Goal: Task Accomplishment & Management: Use online tool/utility

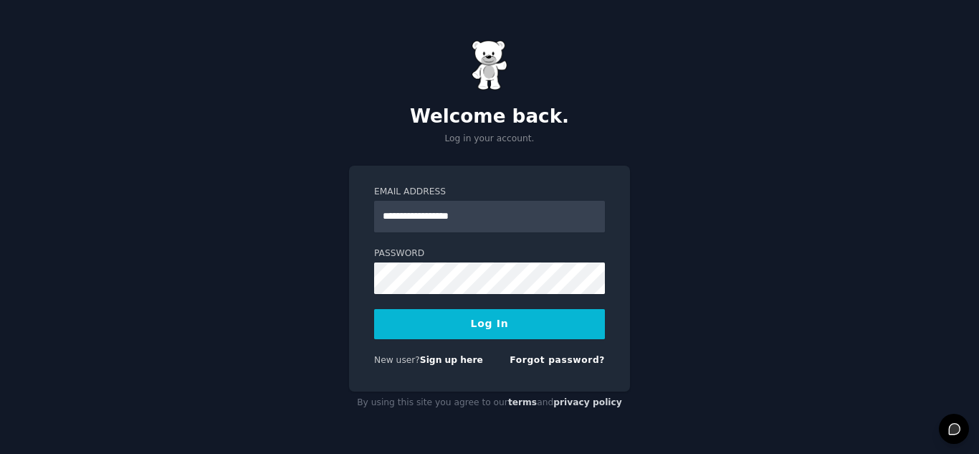
type input "**********"
click at [374, 309] on button "Log In" at bounding box center [489, 324] width 231 height 30
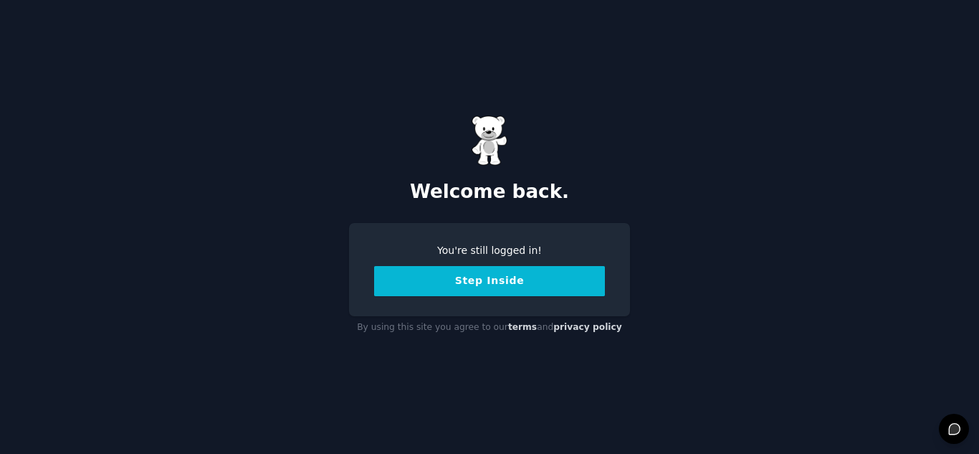
click at [540, 287] on button "Step Inside" at bounding box center [489, 281] width 231 height 30
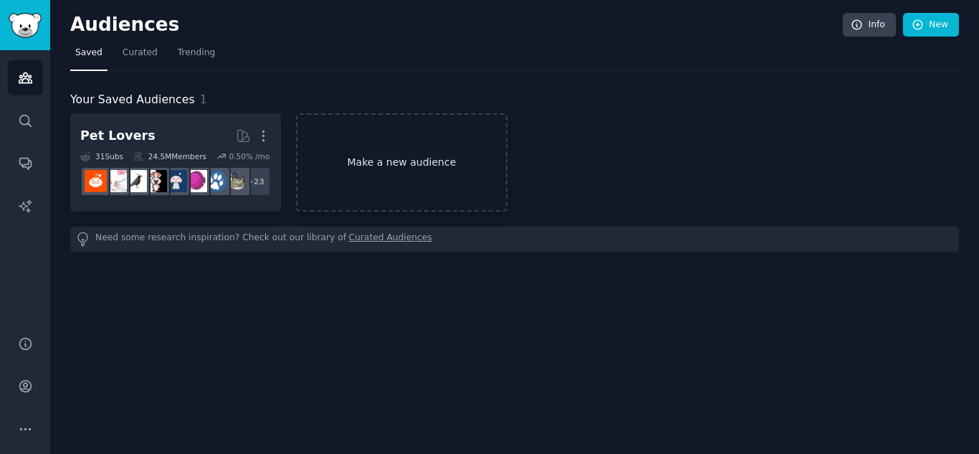
click at [401, 159] on link "Make a new audience" at bounding box center [401, 162] width 211 height 98
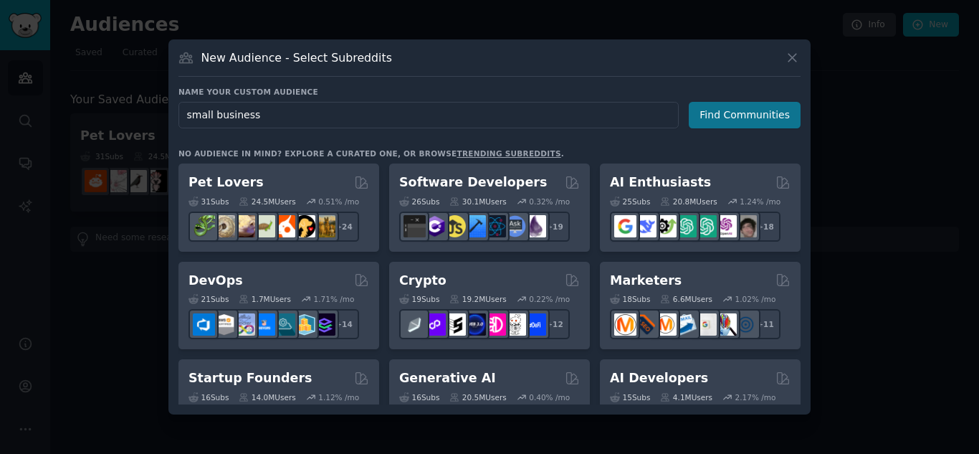
type input "small business"
click at [710, 120] on button "Find Communities" at bounding box center [745, 115] width 112 height 27
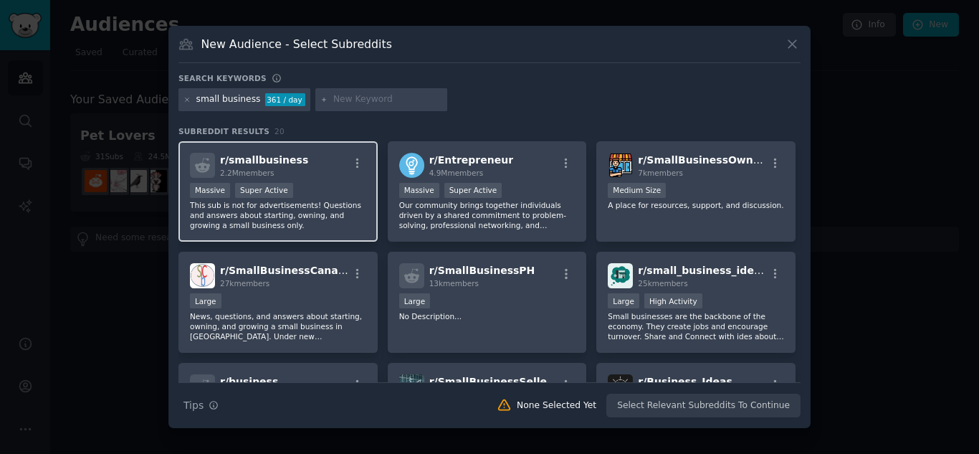
click at [315, 161] on div "r/ smallbusiness 2.2M members" at bounding box center [278, 165] width 176 height 25
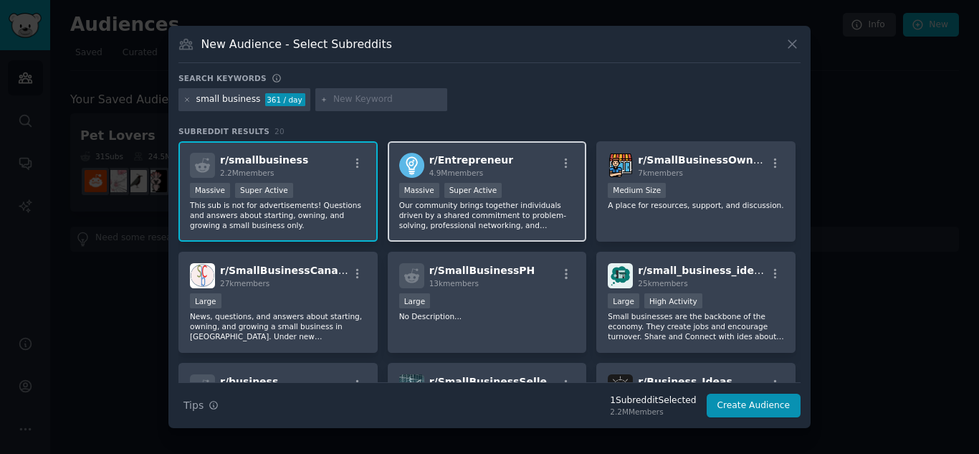
click at [500, 177] on div "r/ Entrepreneur 4.9M members" at bounding box center [487, 165] width 176 height 25
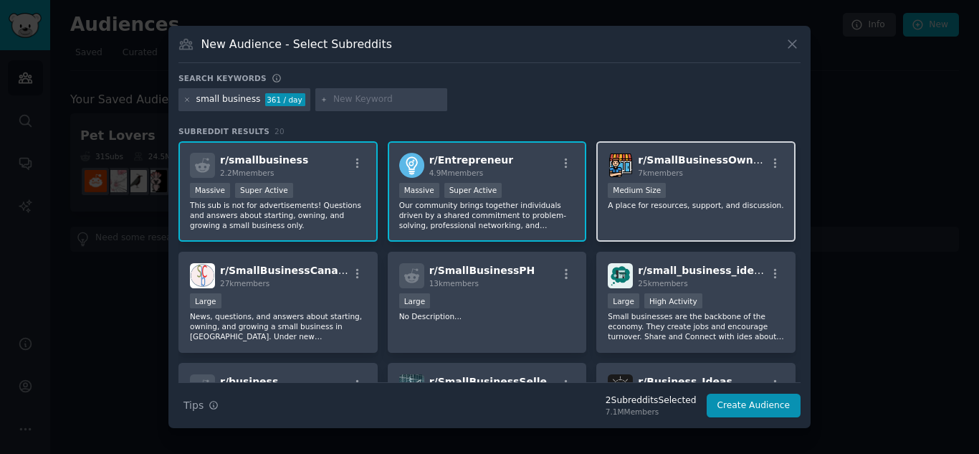
click at [735, 186] on div "Medium Size" at bounding box center [696, 192] width 176 height 18
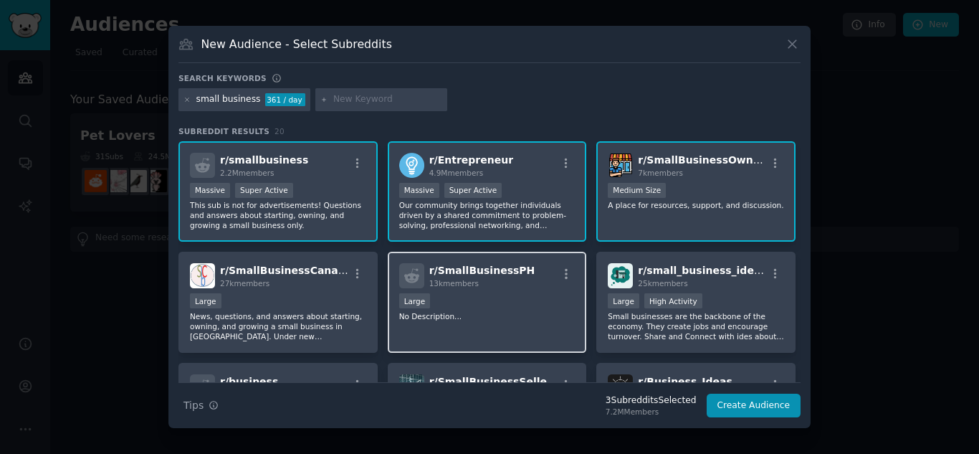
scroll to position [24, 0]
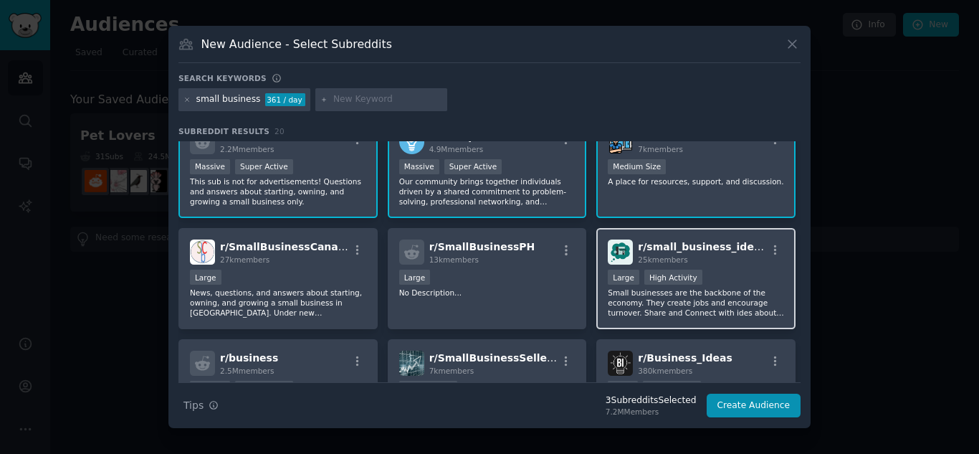
click at [709, 295] on p "Small businesses are the backbone of the economy. They create jobs and encourag…" at bounding box center [696, 302] width 176 height 30
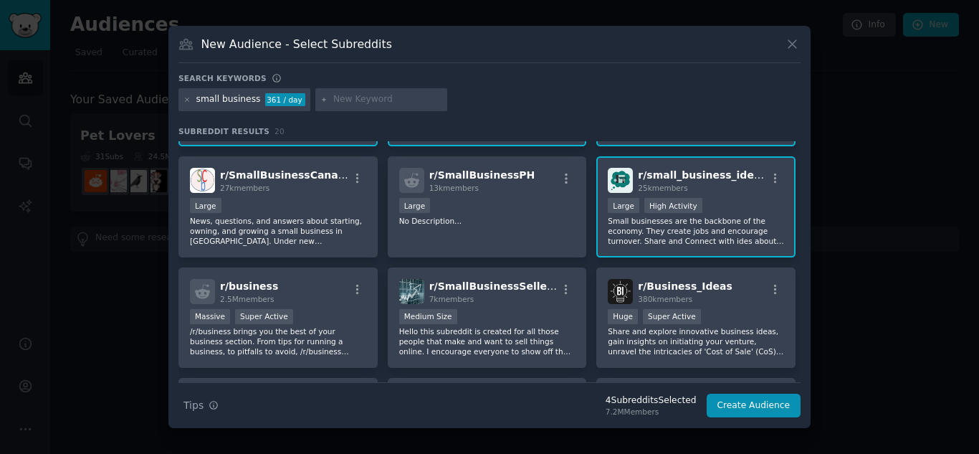
scroll to position [167, 0]
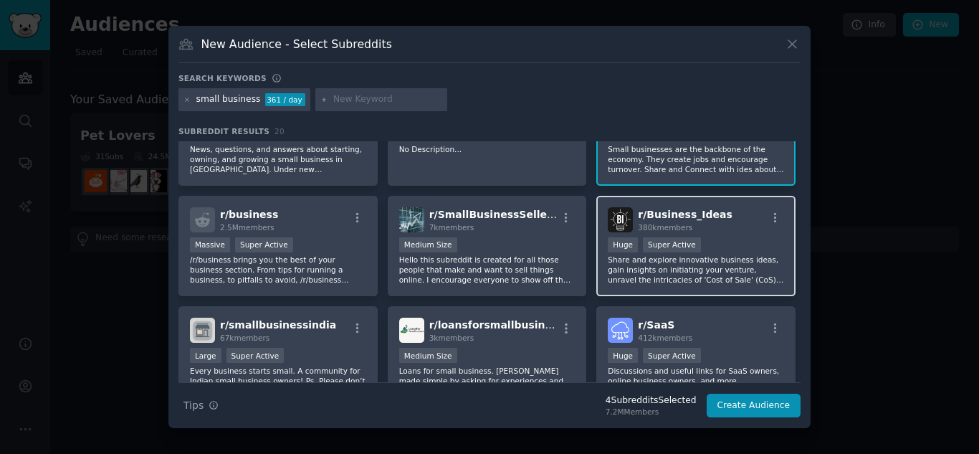
click at [731, 252] on div "Huge Super Active" at bounding box center [696, 246] width 176 height 18
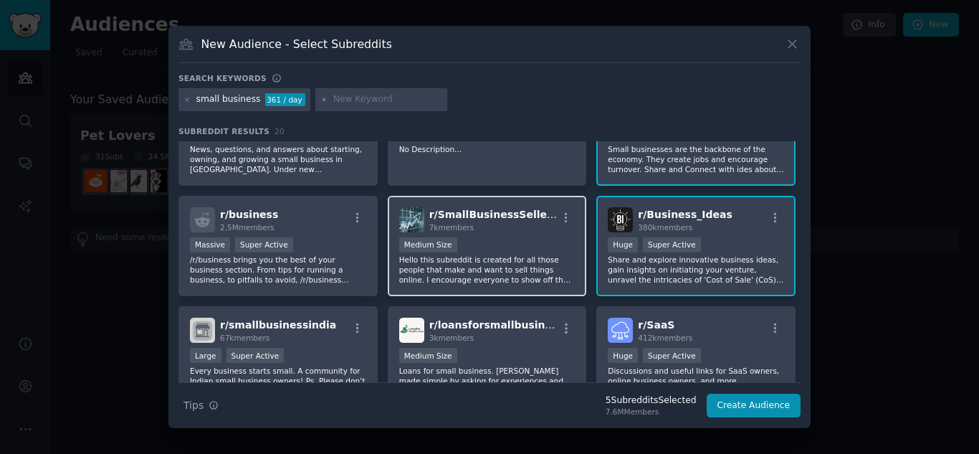
click at [489, 256] on p "Hello this subreddit is created for all those people that make and want to sell…" at bounding box center [487, 269] width 176 height 30
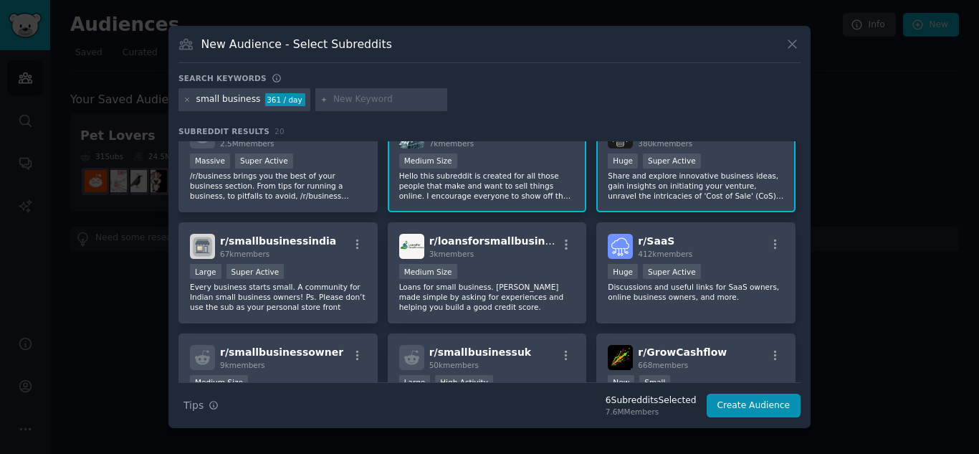
scroll to position [299, 0]
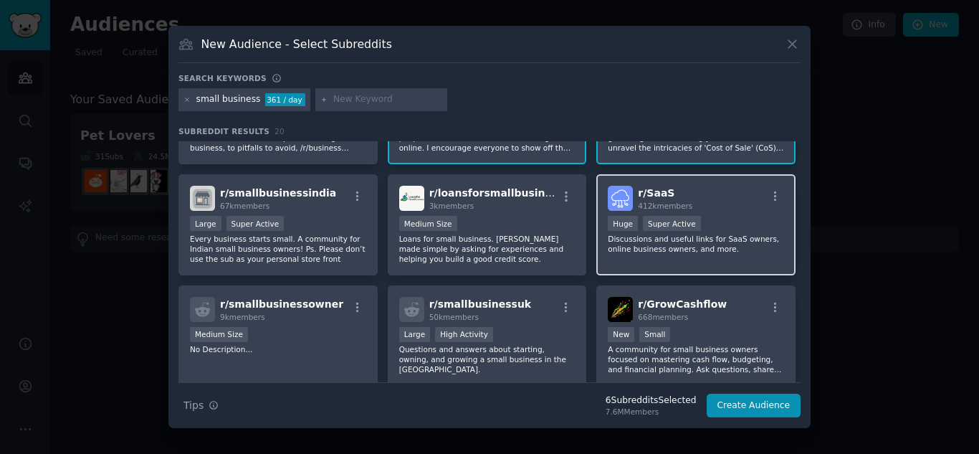
click at [716, 228] on div "Huge Super Active" at bounding box center [696, 225] width 176 height 18
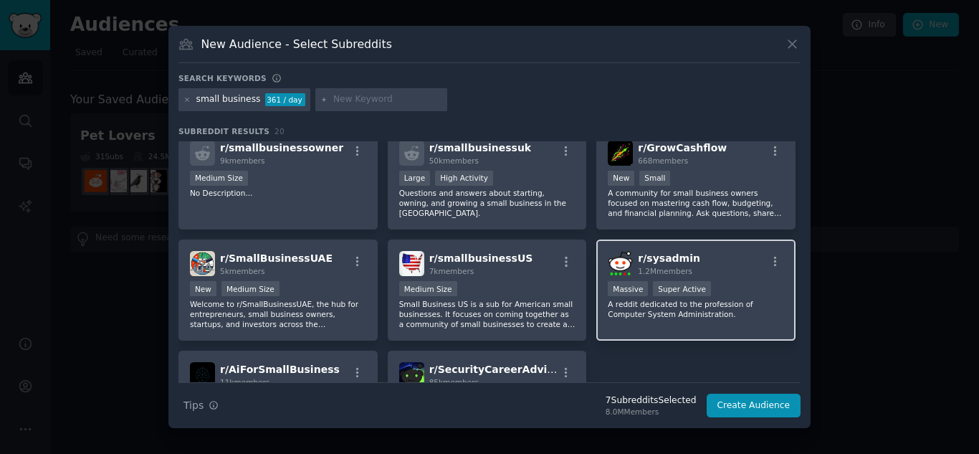
scroll to position [407, 0]
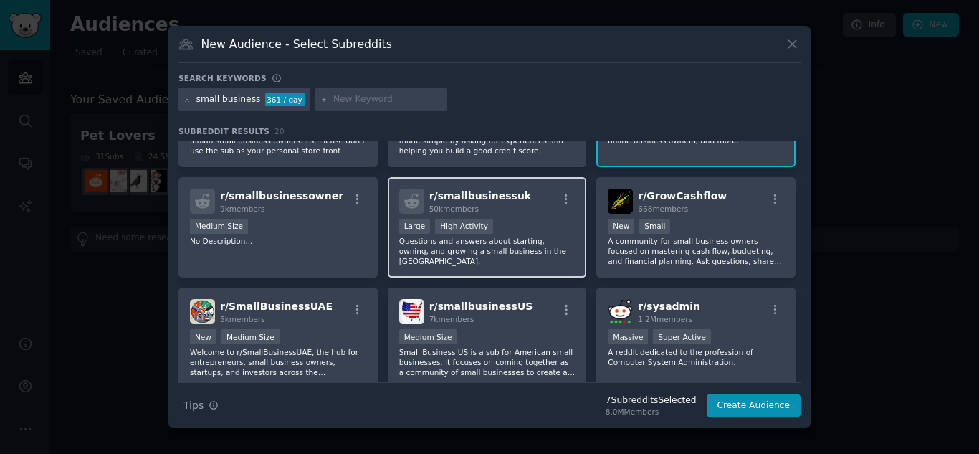
click at [502, 222] on div "Large High Activity" at bounding box center [487, 228] width 176 height 18
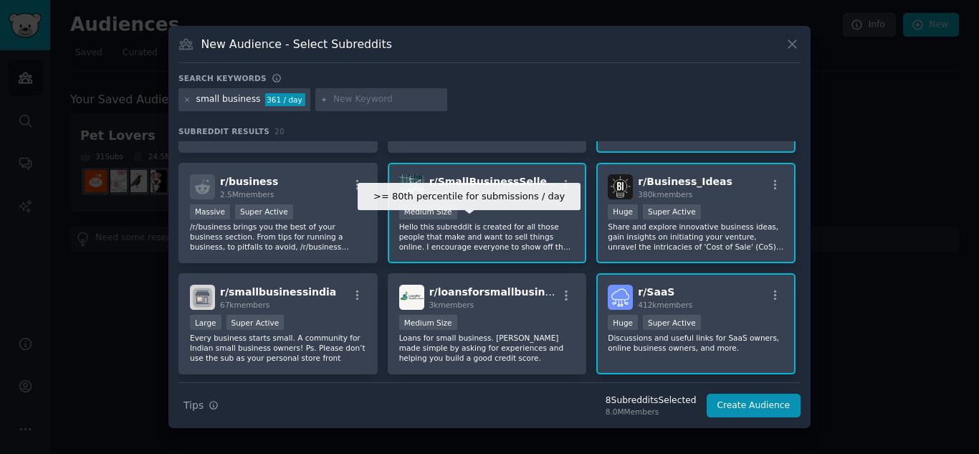
scroll to position [0, 0]
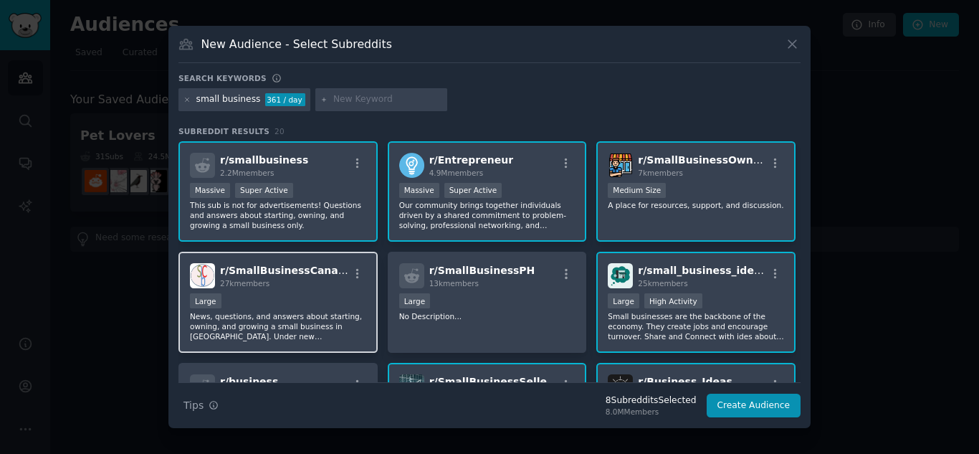
click at [310, 288] on div "27k members" at bounding box center [284, 283] width 128 height 10
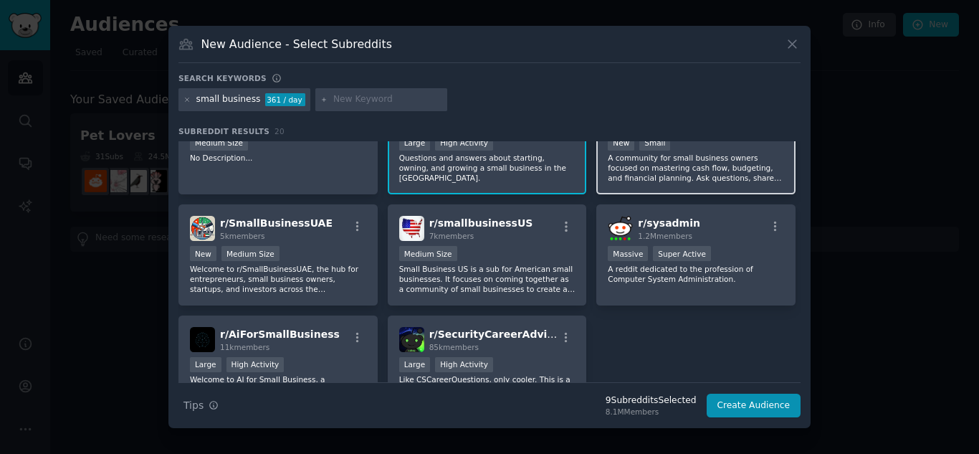
scroll to position [574, 0]
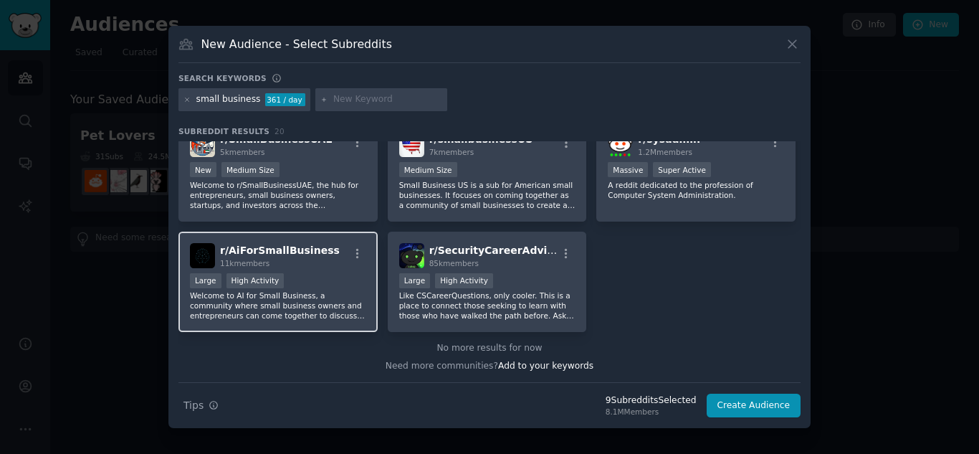
click at [325, 320] on p "Welcome to AI for Small Business, a community where small business owners and e…" at bounding box center [278, 305] width 176 height 30
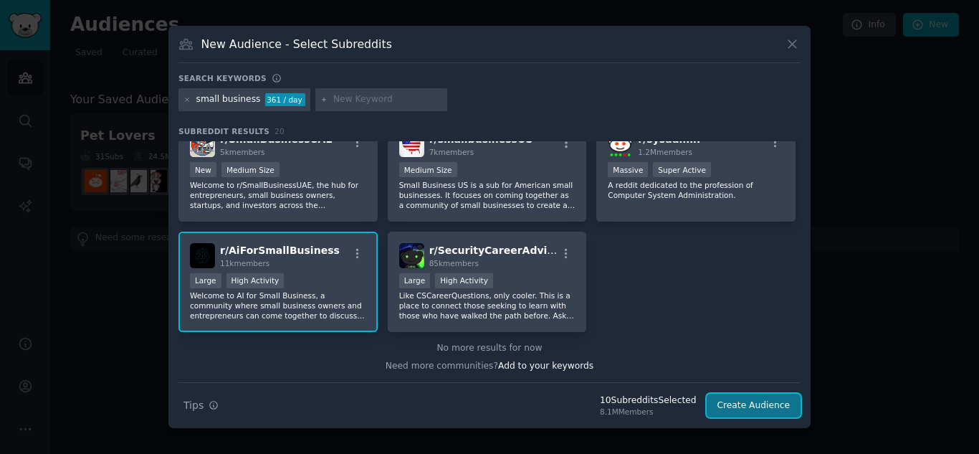
click at [756, 403] on button "Create Audience" at bounding box center [754, 405] width 95 height 24
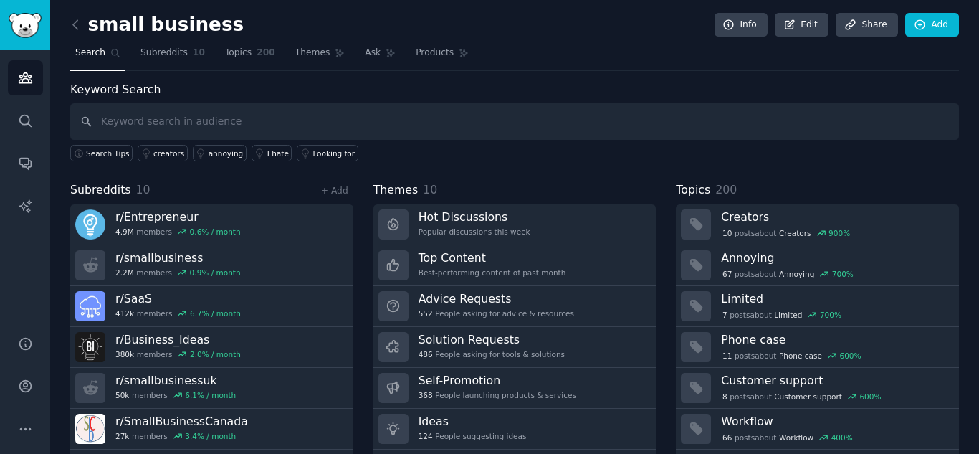
click at [257, 117] on input "text" at bounding box center [514, 121] width 889 height 37
type input "ai after hours answering"
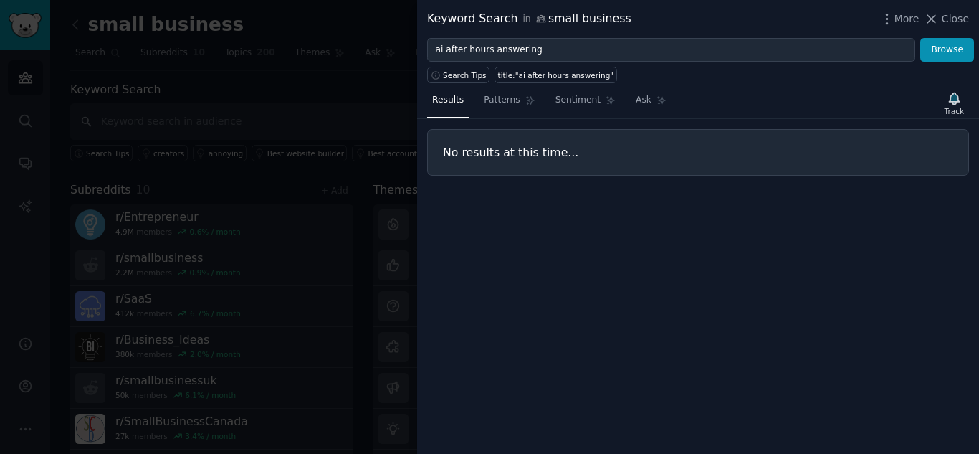
click at [318, 85] on div at bounding box center [489, 227] width 979 height 454
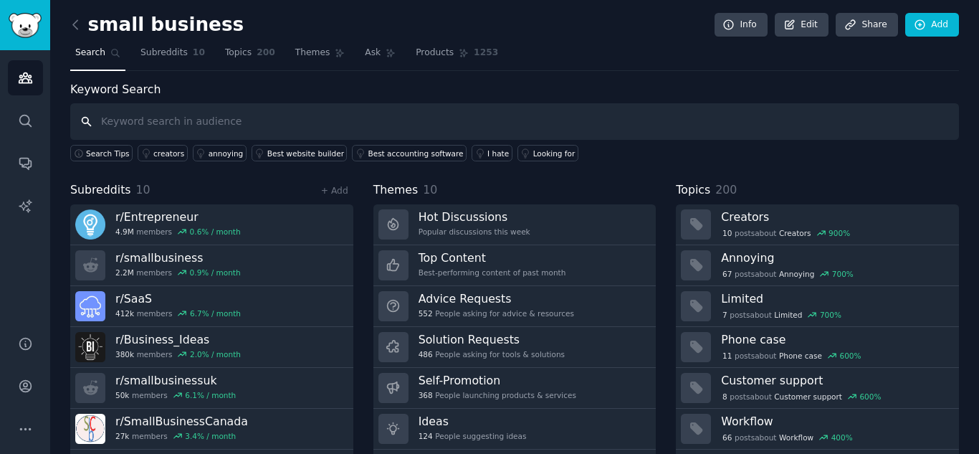
click at [239, 123] on input "text" at bounding box center [514, 121] width 889 height 37
click at [242, 115] on input "text" at bounding box center [514, 121] width 889 height 37
type input "ai voice agent"
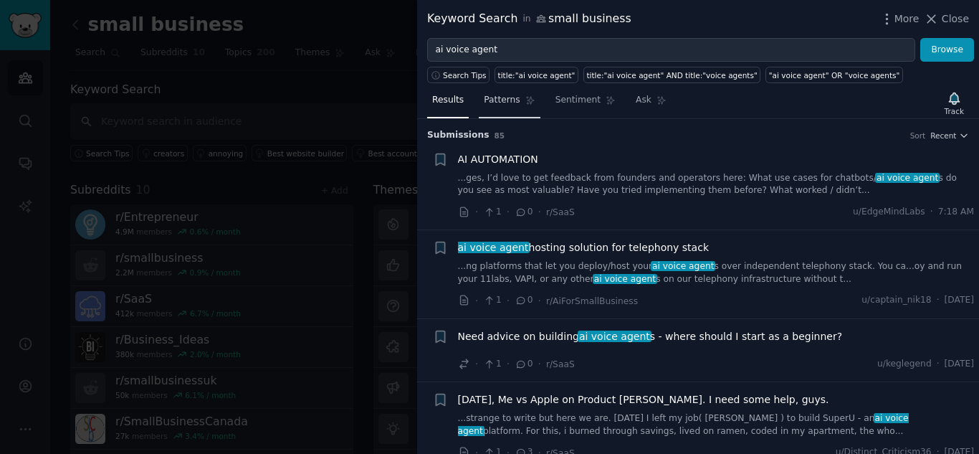
click at [494, 95] on span "Patterns" at bounding box center [502, 100] width 36 height 13
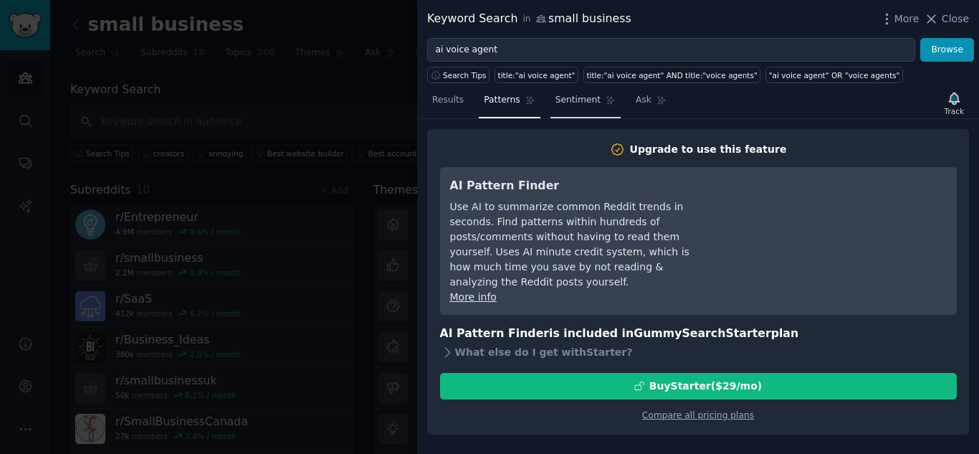
click at [559, 92] on link "Sentiment" at bounding box center [585, 103] width 70 height 29
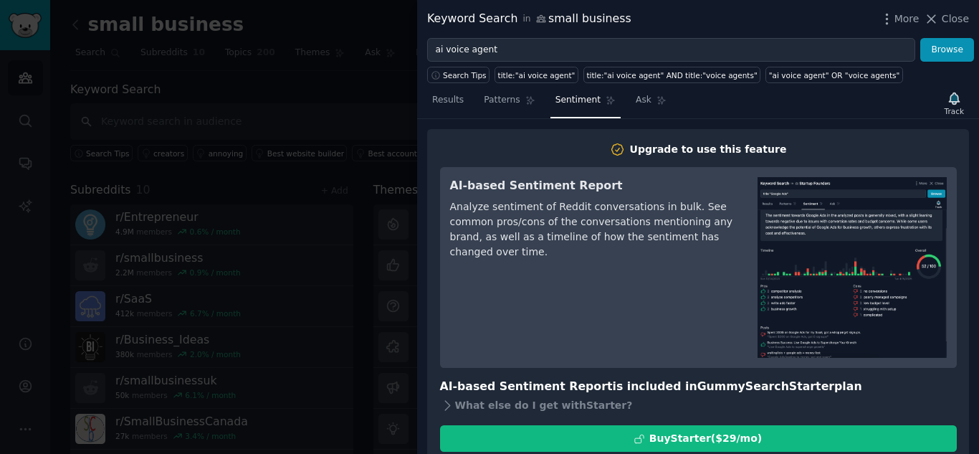
scroll to position [43, 0]
